Goal: Task Accomplishment & Management: Manage account settings

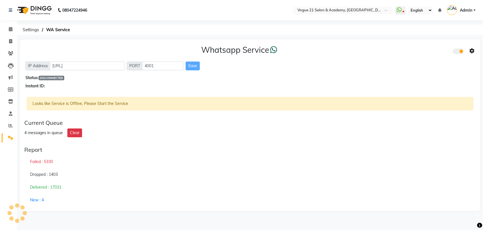
click at [404, 10] on span at bounding box center [400, 11] width 10 height 8
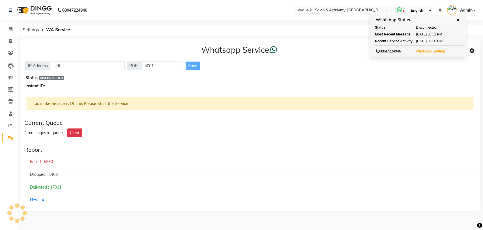
click at [433, 54] on button "Whatsapp Settings" at bounding box center [430, 51] width 33 height 8
